Goal: Check status: Check status

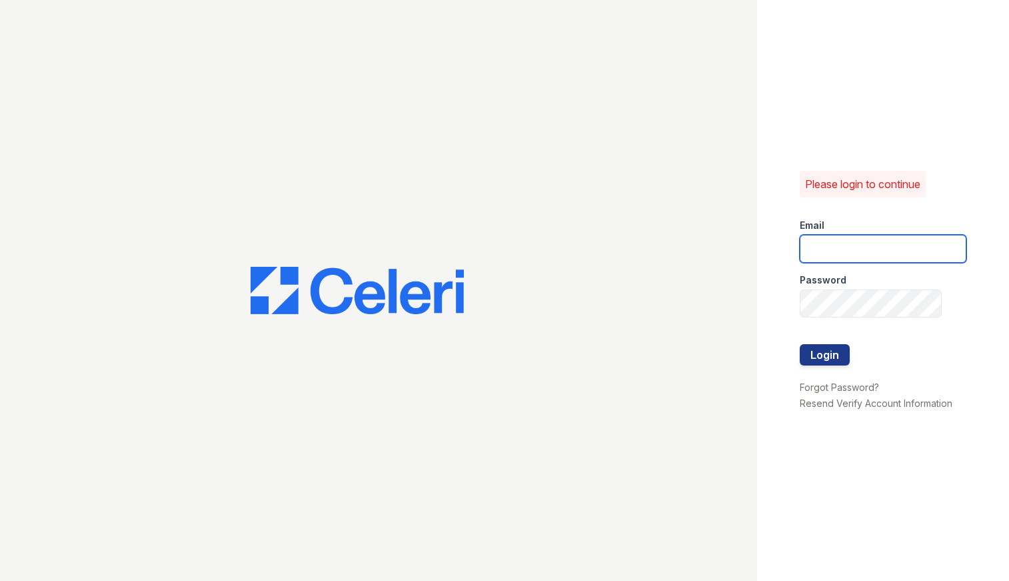
type input "caitlin@hifipm.com"
click at [826, 359] on button "Login" at bounding box center [825, 354] width 50 height 21
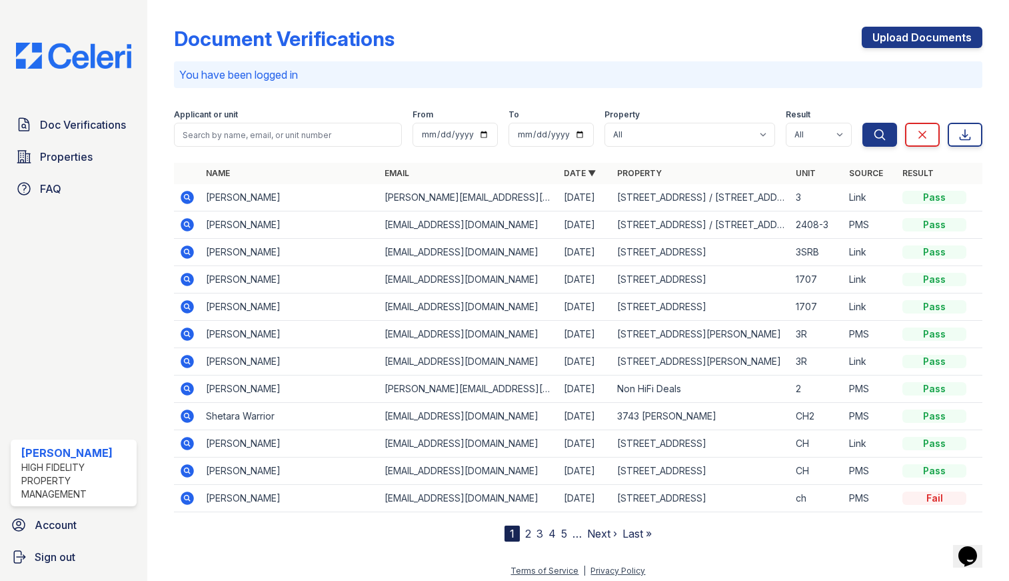
scroll to position [6, 0]
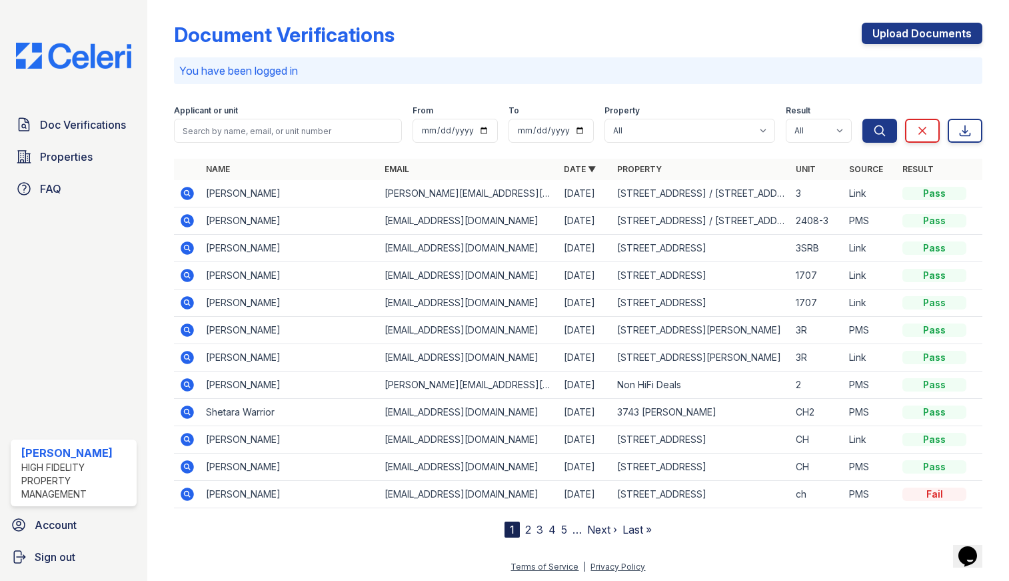
click at [191, 269] on icon at bounding box center [187, 275] width 16 height 16
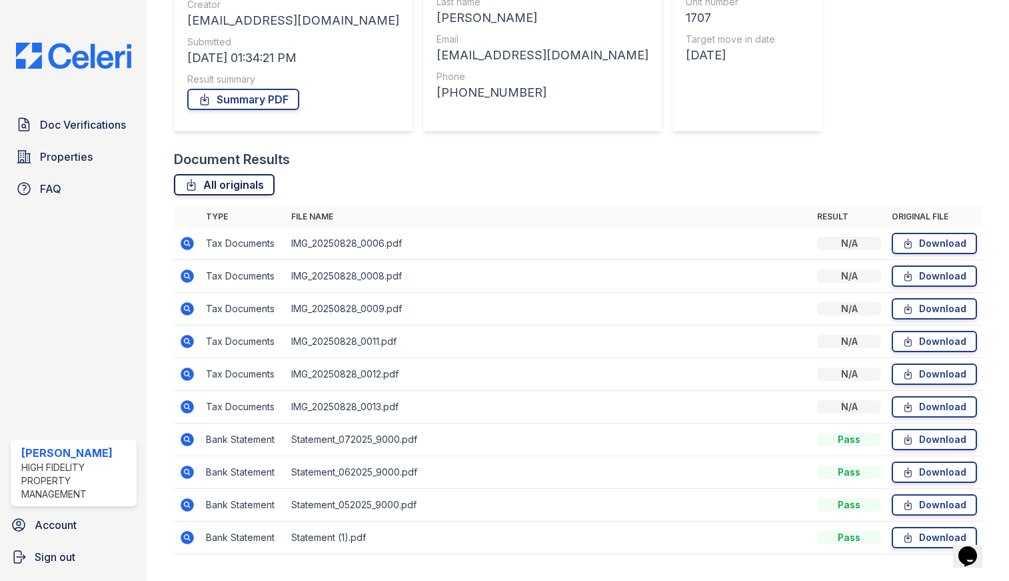
scroll to position [210, 0]
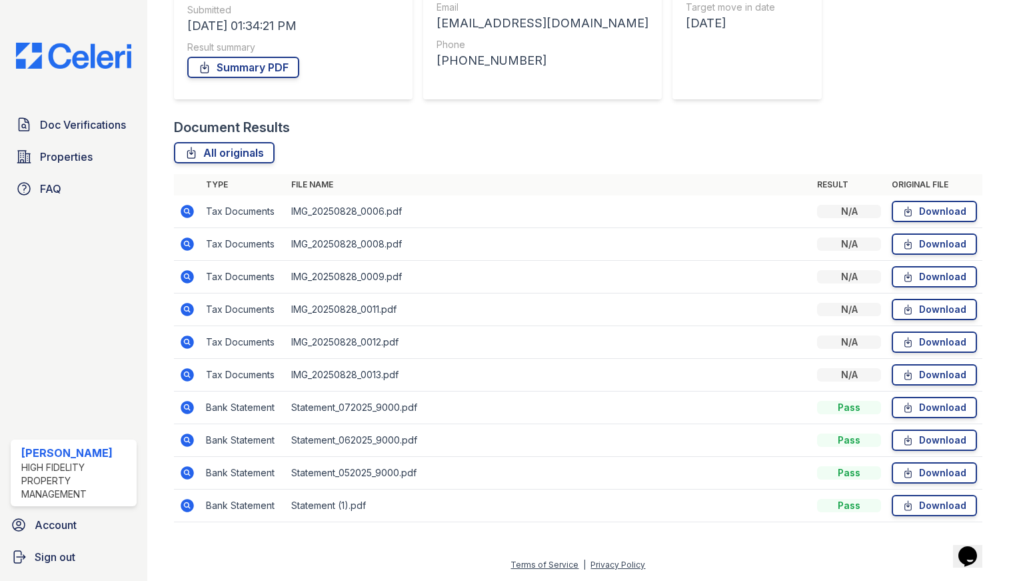
click at [190, 414] on icon at bounding box center [187, 407] width 16 height 16
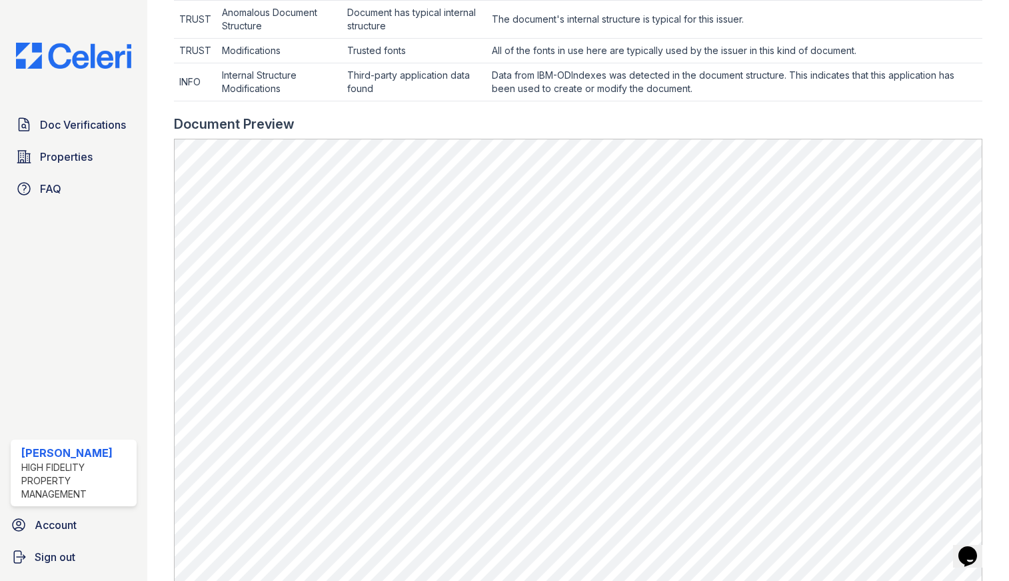
scroll to position [497, 0]
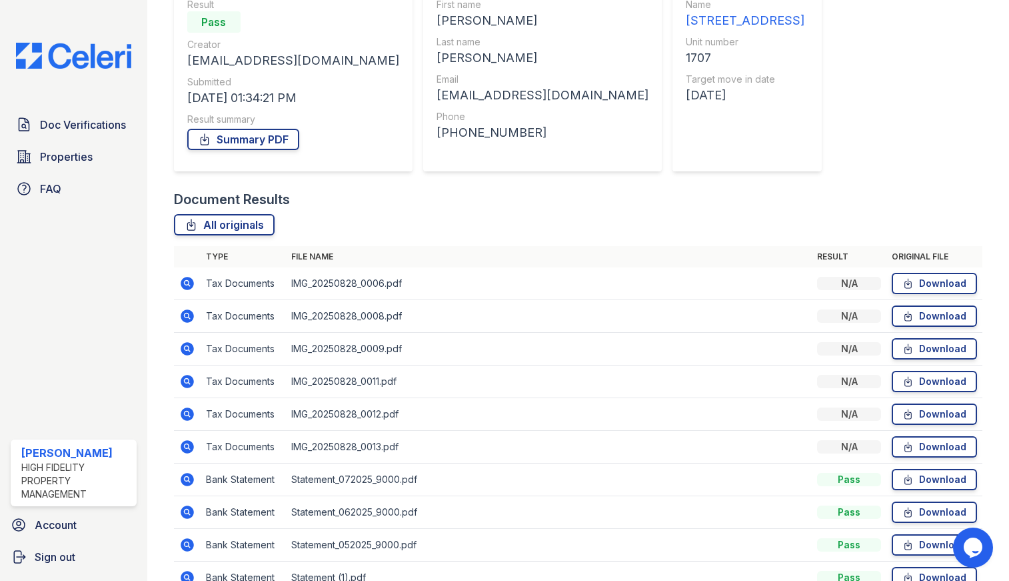
scroll to position [210, 0]
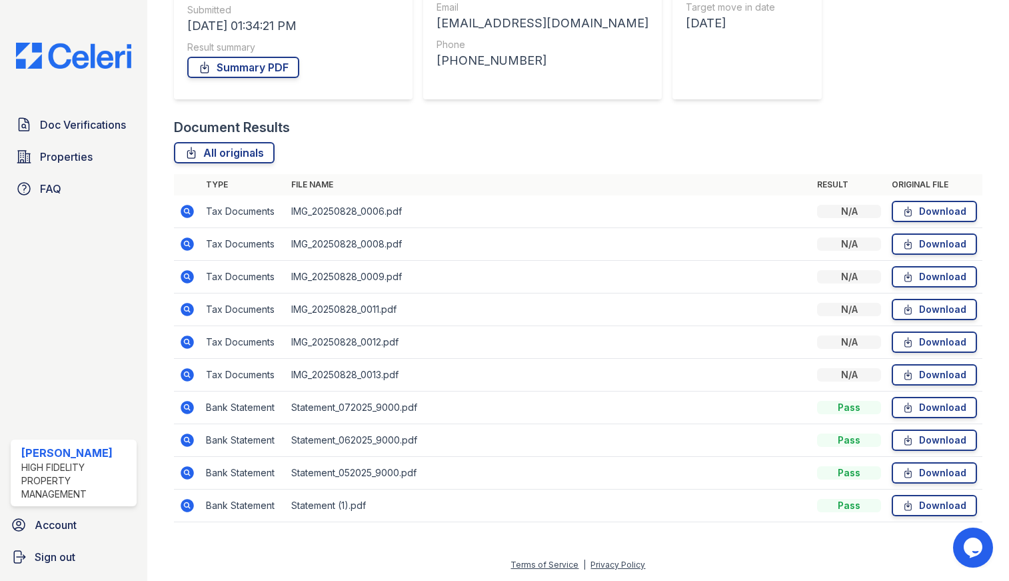
click at [187, 499] on icon at bounding box center [187, 505] width 13 height 13
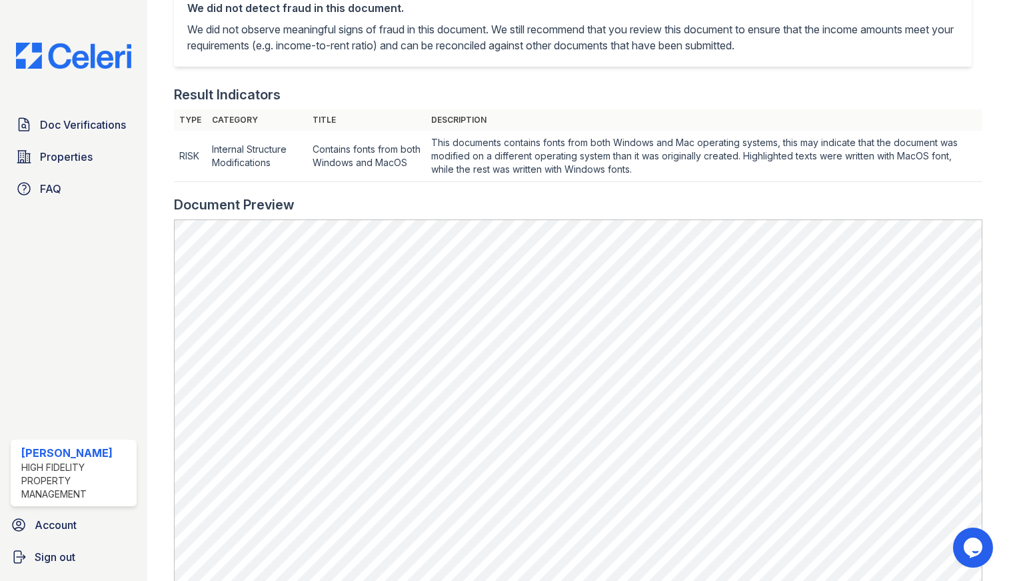
scroll to position [593, 0]
